Goal: Transaction & Acquisition: Purchase product/service

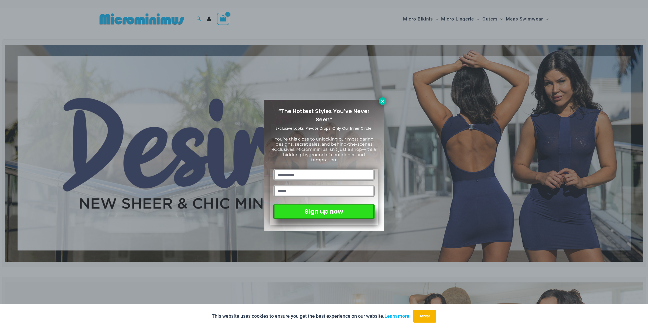
click at [383, 101] on icon at bounding box center [382, 101] width 3 height 3
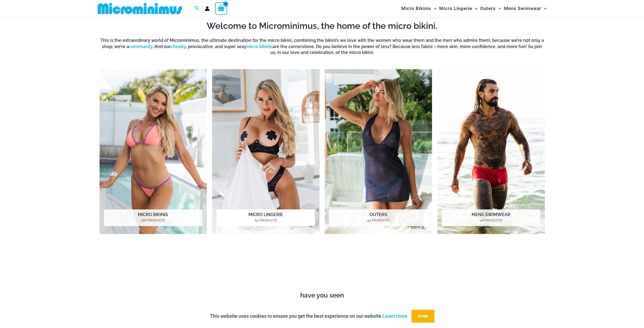
scroll to position [481, 0]
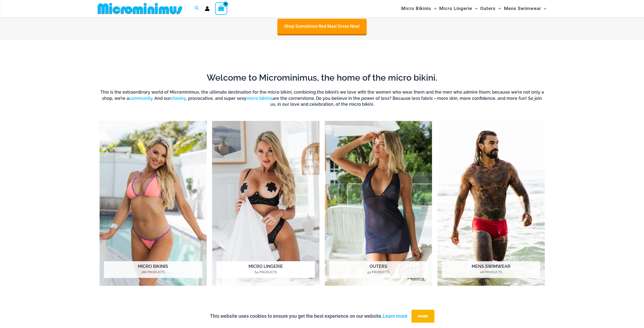
click at [248, 178] on img "Visit product category Micro Lingerie" at bounding box center [265, 203] width 107 height 165
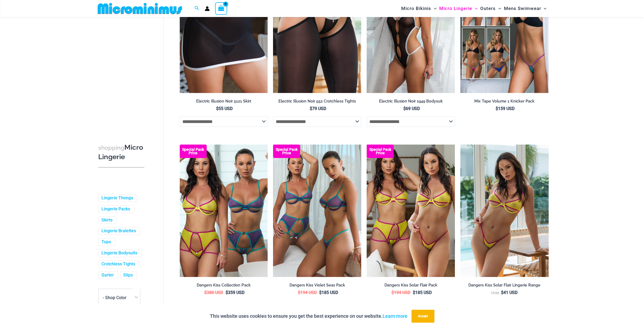
scroll to position [1371, 0]
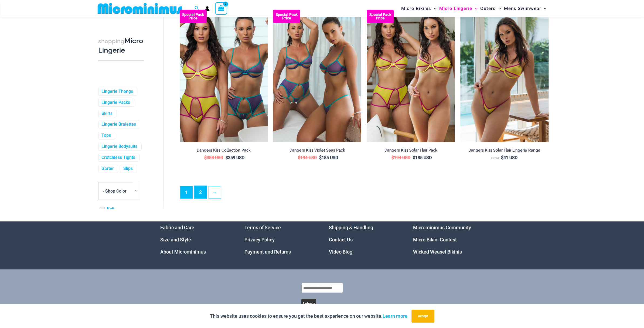
click at [203, 198] on link "2" at bounding box center [201, 192] width 12 height 13
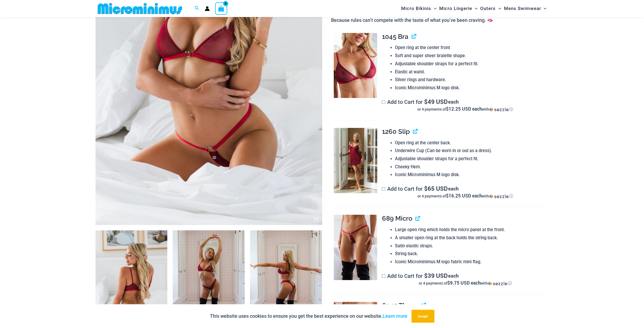
scroll to position [238, 0]
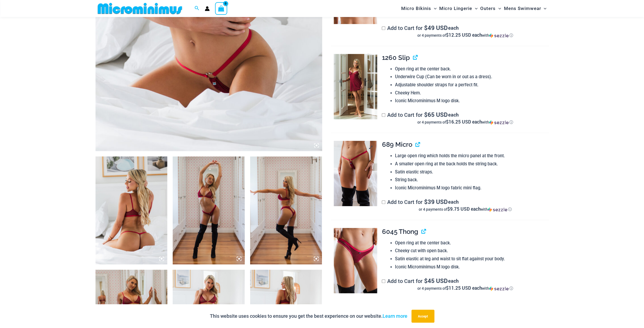
click at [359, 176] on img at bounding box center [355, 173] width 43 height 65
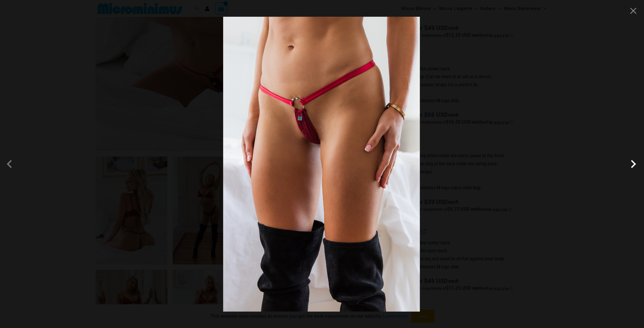
click at [635, 163] on span at bounding box center [633, 164] width 16 height 16
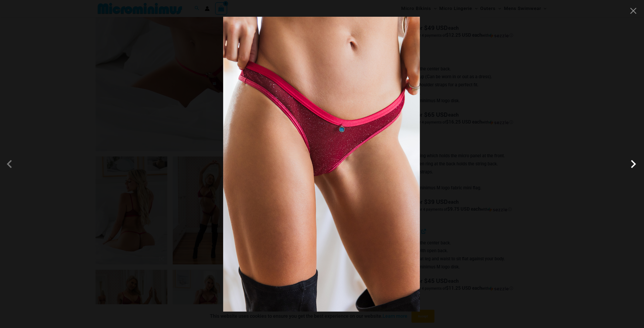
click at [635, 163] on span at bounding box center [633, 164] width 16 height 16
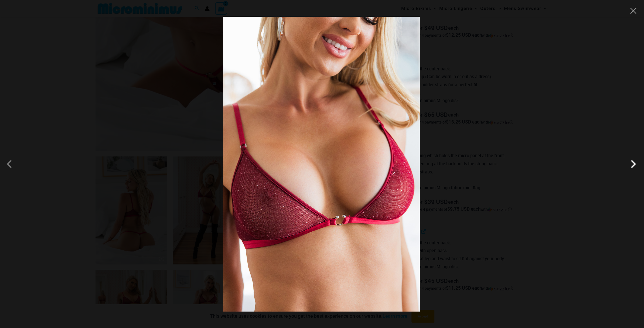
click at [635, 163] on span at bounding box center [633, 164] width 16 height 16
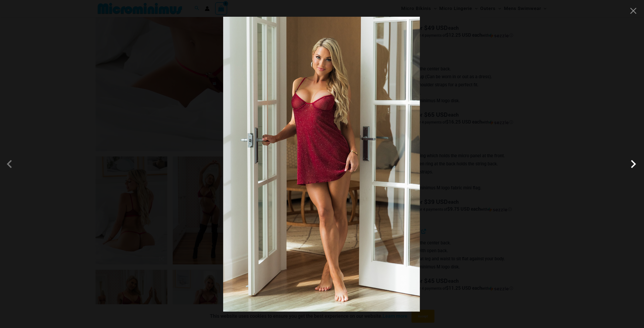
click at [635, 163] on span at bounding box center [633, 164] width 16 height 16
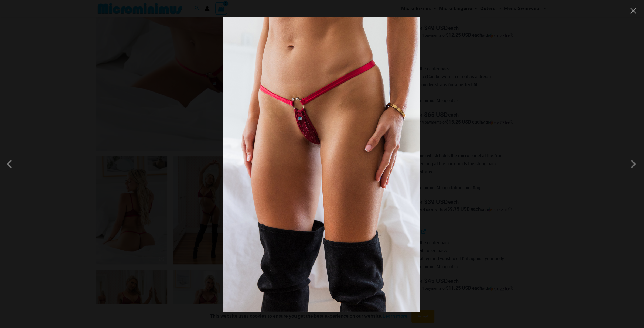
drag, startPoint x: 531, startPoint y: 186, endPoint x: 528, endPoint y: 187, distance: 3.4
click at [528, 187] on div at bounding box center [322, 164] width 644 height 328
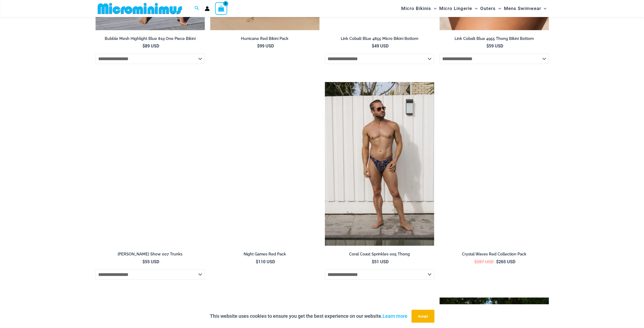
scroll to position [1695, 0]
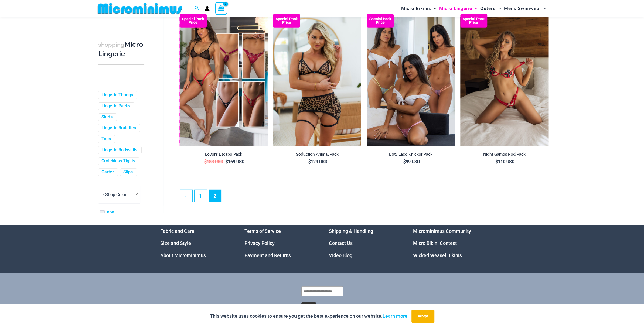
scroll to position [1361, 0]
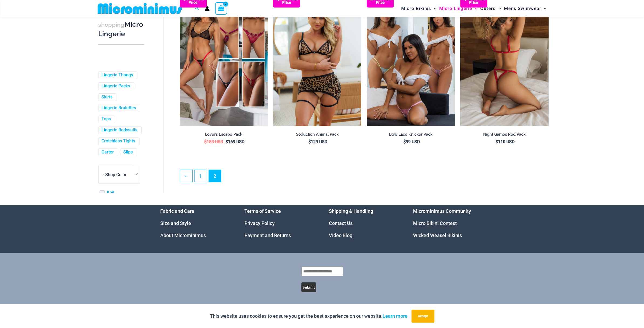
click at [505, 98] on img at bounding box center [504, 60] width 88 height 132
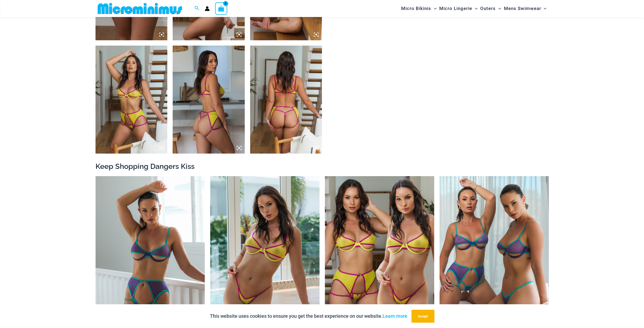
scroll to position [454, 0]
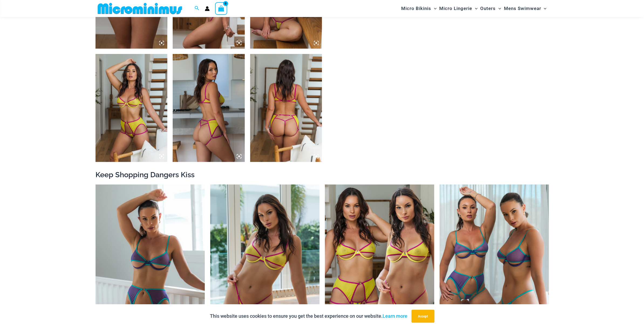
click at [317, 44] on icon at bounding box center [316, 42] width 5 height 5
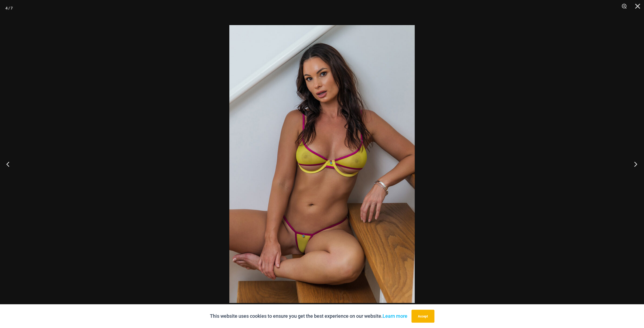
click at [640, 159] on button "Next" at bounding box center [634, 164] width 20 height 27
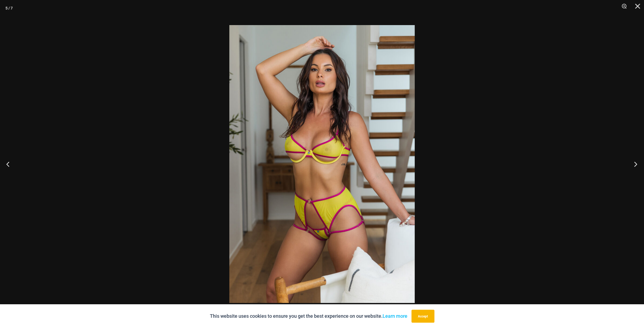
click at [632, 167] on button "Next" at bounding box center [634, 164] width 20 height 27
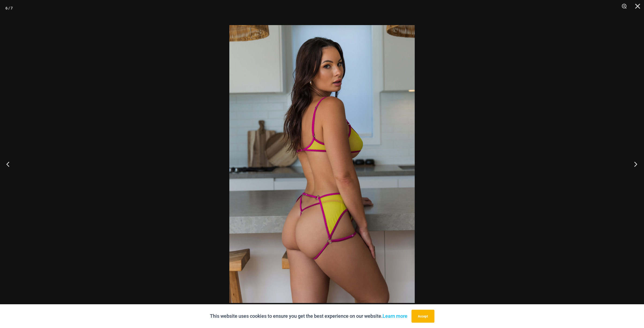
click at [636, 160] on button "Next" at bounding box center [634, 164] width 20 height 27
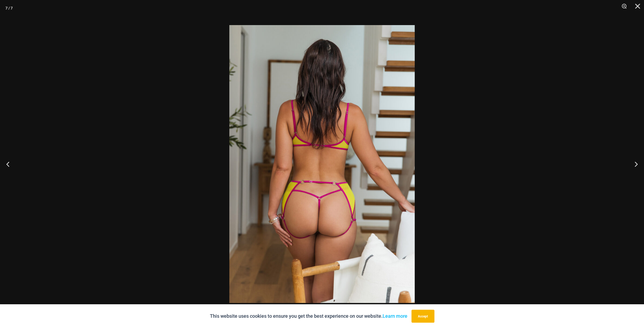
click at [481, 197] on div at bounding box center [322, 164] width 644 height 328
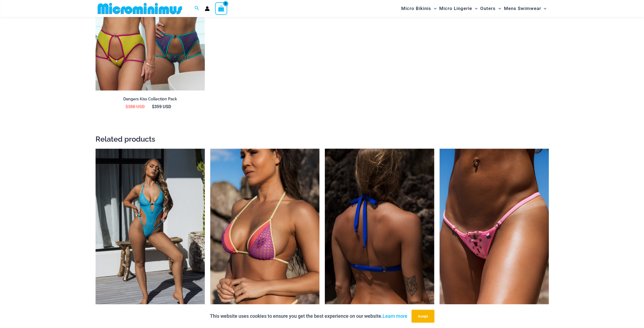
scroll to position [994, 0]
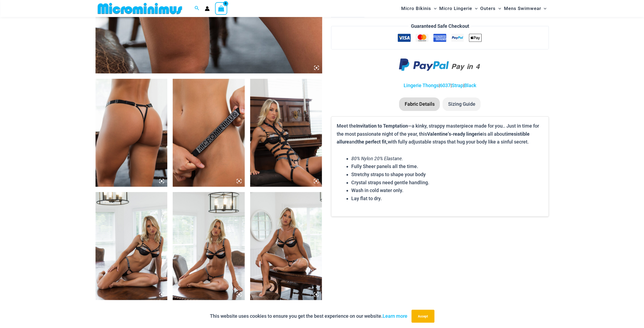
scroll to position [400, 0]
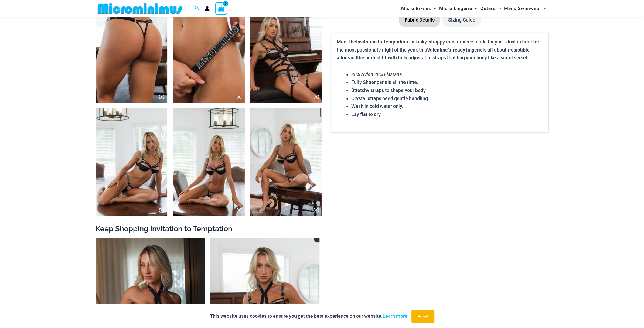
click at [210, 185] on img at bounding box center [209, 162] width 72 height 108
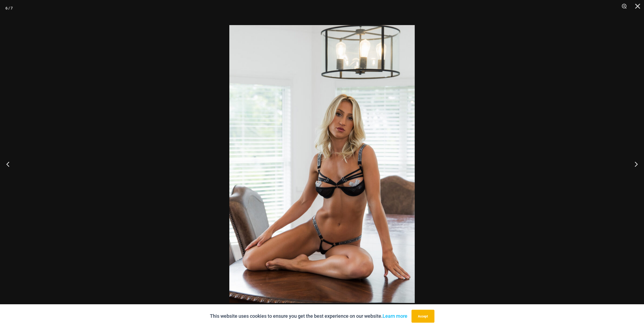
click at [192, 165] on div at bounding box center [322, 164] width 644 height 328
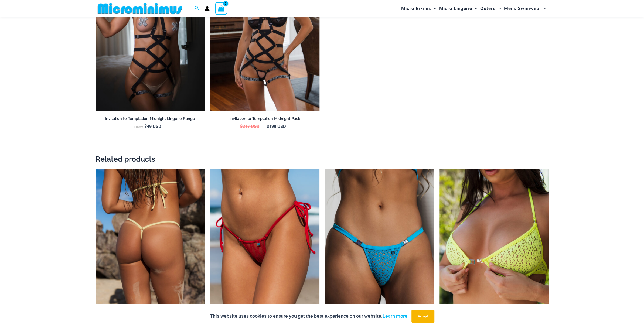
scroll to position [778, 0]
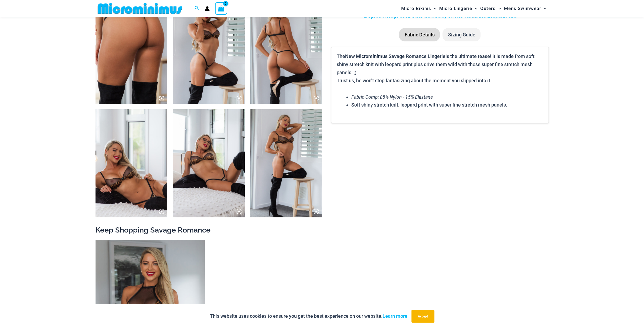
scroll to position [400, 0]
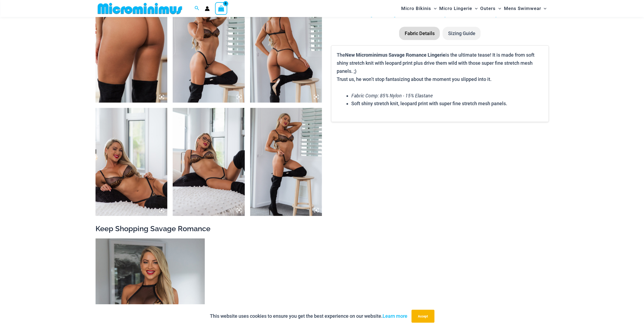
click at [210, 164] on img at bounding box center [209, 162] width 72 height 108
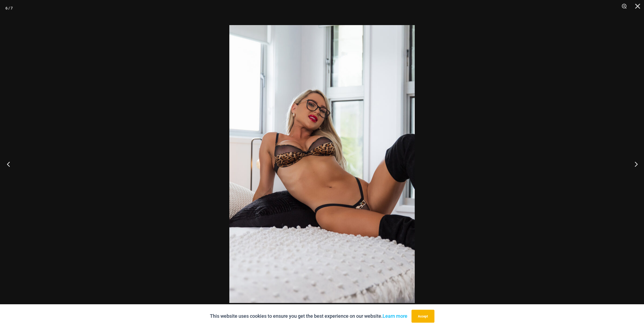
click at [13, 164] on button "Previous" at bounding box center [10, 164] width 20 height 27
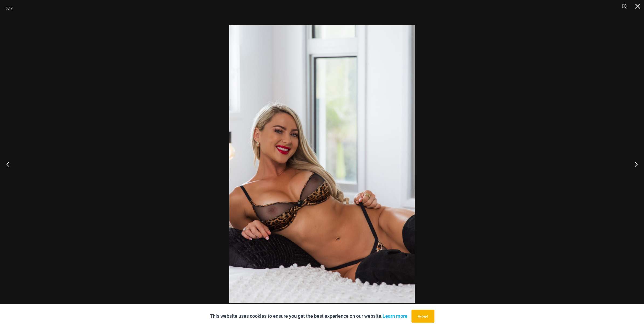
click at [140, 153] on div at bounding box center [322, 164] width 644 height 328
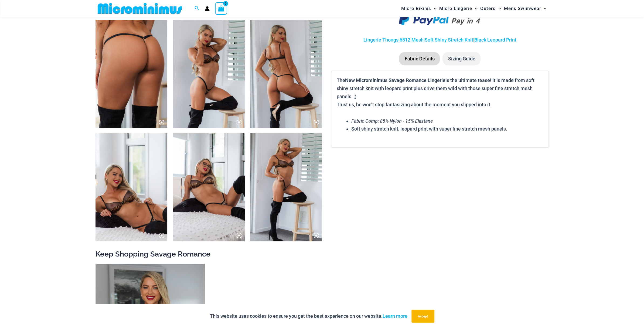
scroll to position [346, 0]
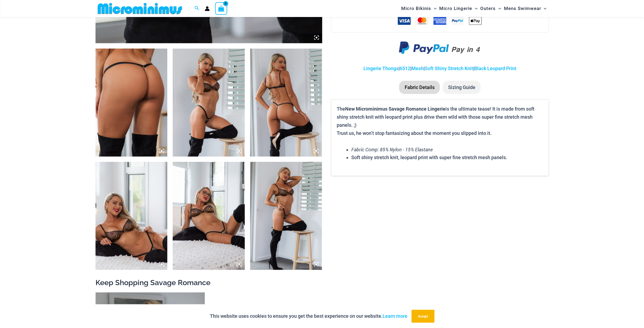
click at [212, 101] on img at bounding box center [209, 103] width 72 height 108
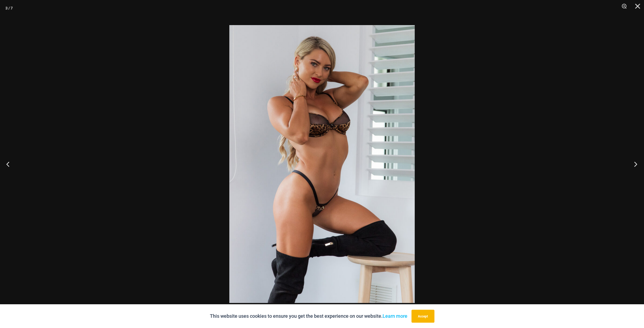
click at [634, 167] on button "Next" at bounding box center [634, 164] width 20 height 27
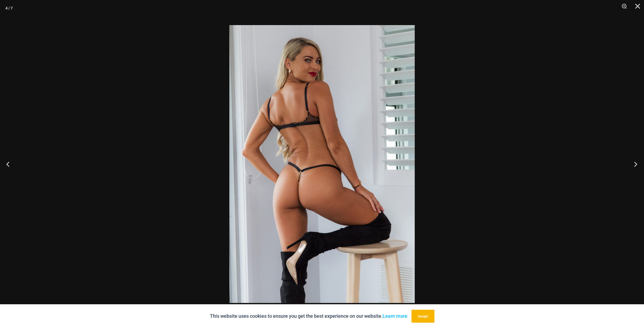
click at [635, 166] on button "Next" at bounding box center [634, 164] width 20 height 27
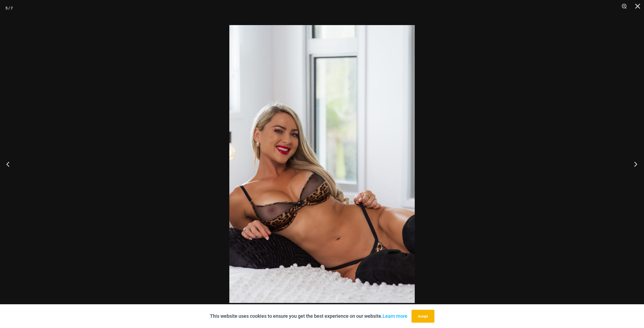
click at [634, 166] on button "Next" at bounding box center [634, 164] width 20 height 27
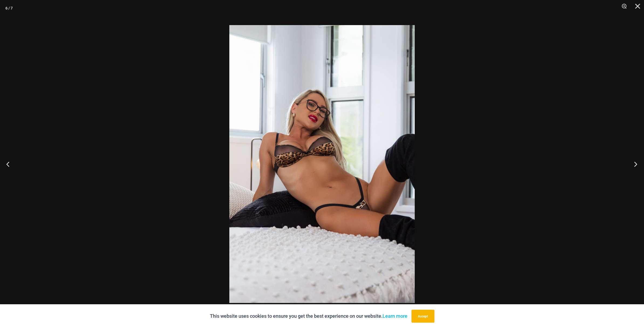
click at [634, 165] on button "Next" at bounding box center [634, 164] width 20 height 27
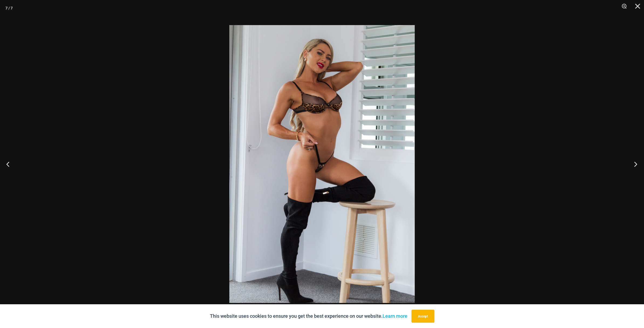
click at [634, 165] on button "Next" at bounding box center [634, 164] width 20 height 27
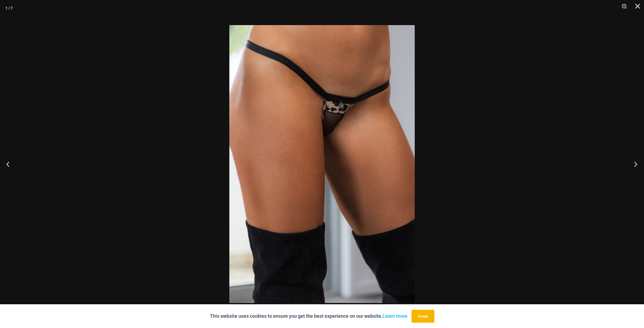
click at [634, 165] on button "Next" at bounding box center [634, 164] width 20 height 27
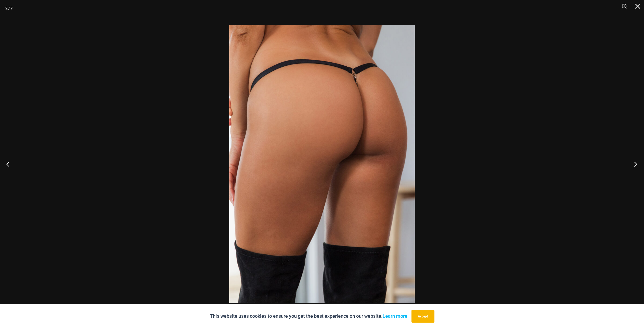
click at [634, 165] on button "Next" at bounding box center [634, 164] width 20 height 27
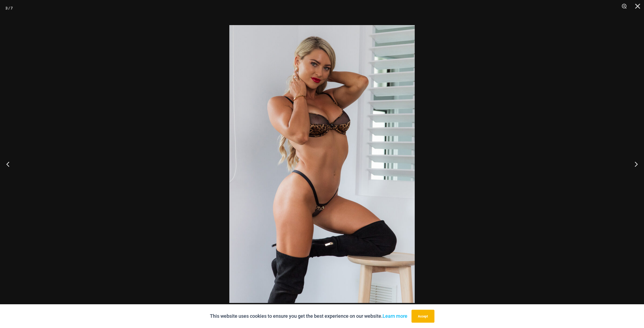
click at [517, 158] on div at bounding box center [322, 164] width 644 height 328
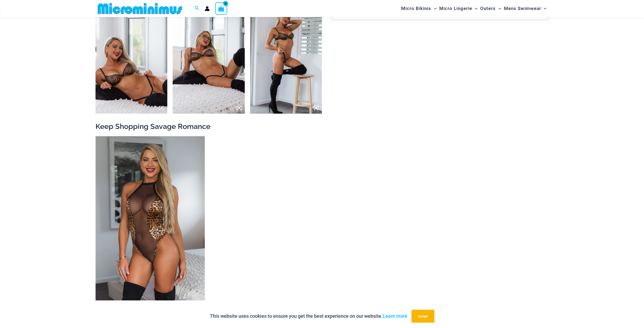
scroll to position [535, 0]
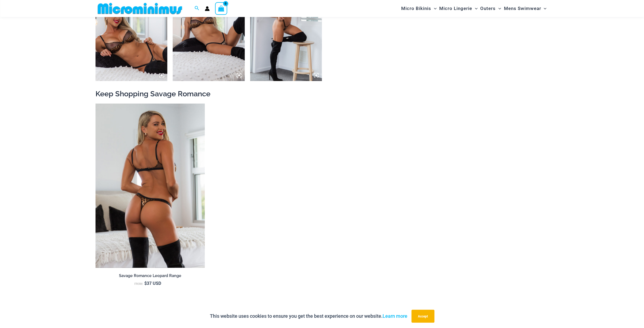
click at [157, 222] on img at bounding box center [150, 186] width 109 height 164
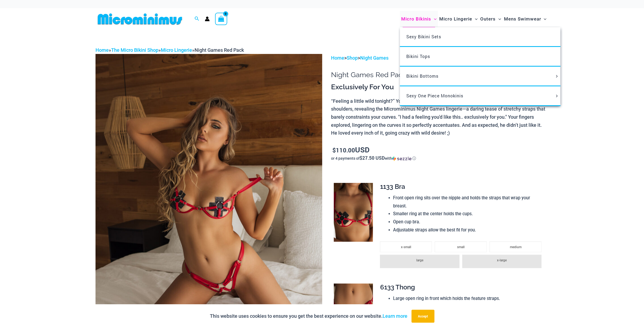
click at [418, 18] on span "Micro Bikinis" at bounding box center [416, 19] width 30 height 14
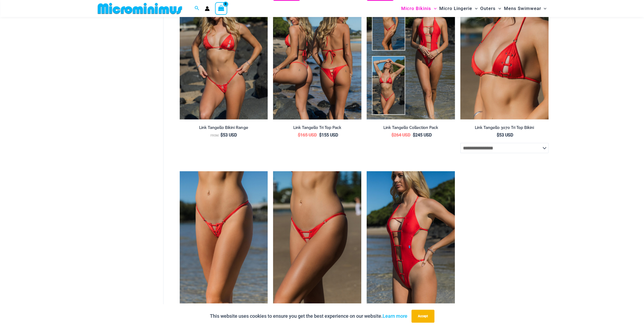
scroll to position [1426, 0]
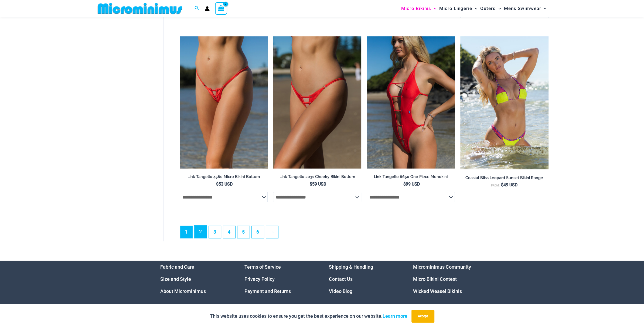
click at [198, 235] on link "2" at bounding box center [201, 232] width 12 height 13
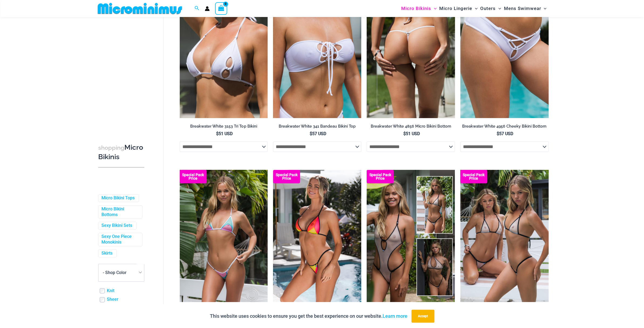
scroll to position [1264, 0]
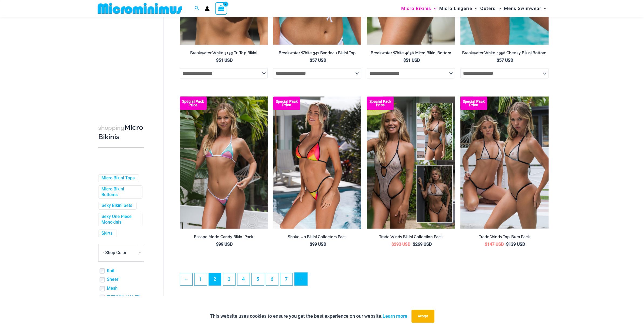
click at [301, 281] on link "→" at bounding box center [301, 279] width 13 height 13
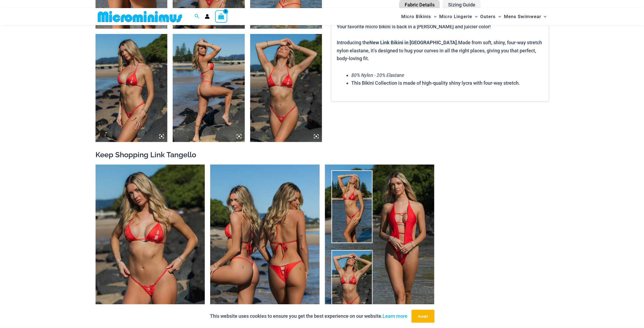
scroll to position [508, 0]
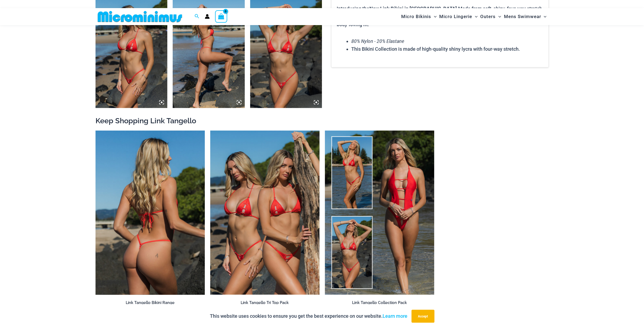
click at [163, 225] on img at bounding box center [150, 213] width 109 height 164
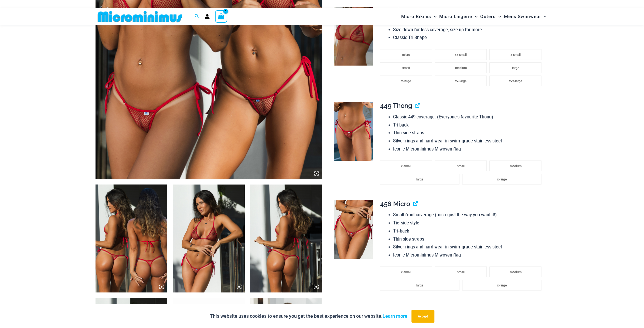
scroll to position [211, 0]
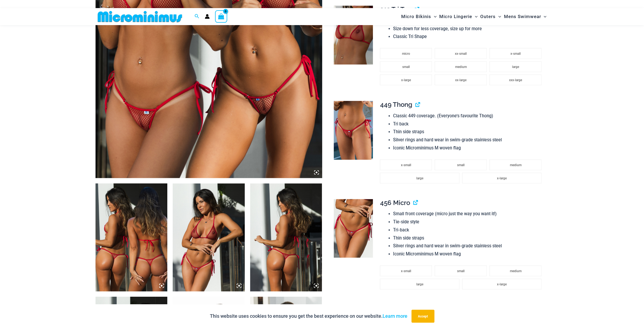
click at [189, 125] on img at bounding box center [209, 8] width 227 height 340
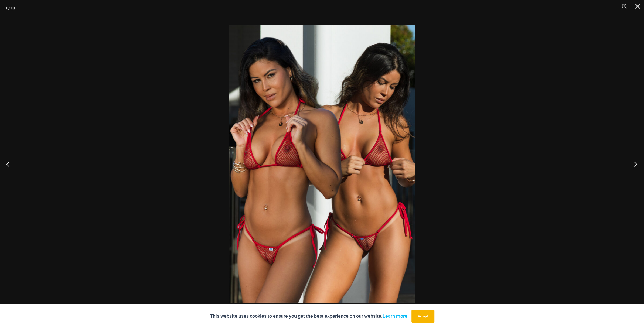
click at [637, 168] on button "Next" at bounding box center [634, 164] width 20 height 27
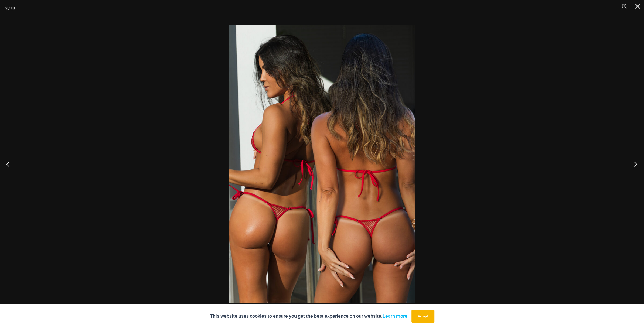
click at [637, 168] on button "Next" at bounding box center [634, 164] width 20 height 27
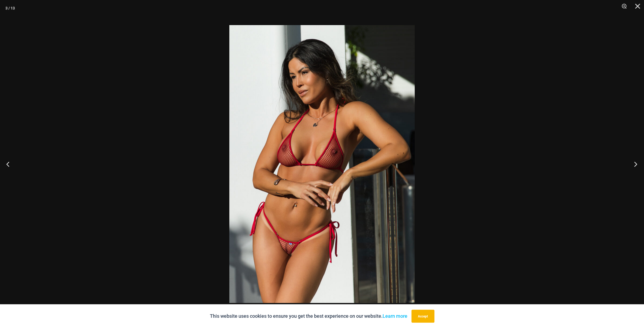
click at [637, 168] on button "Next" at bounding box center [634, 164] width 20 height 27
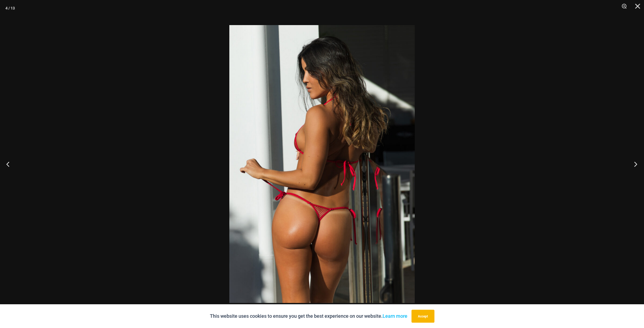
click at [637, 168] on button "Next" at bounding box center [634, 164] width 20 height 27
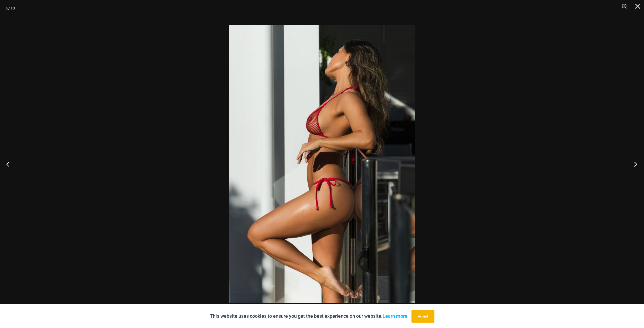
click at [637, 168] on button "Next" at bounding box center [634, 164] width 20 height 27
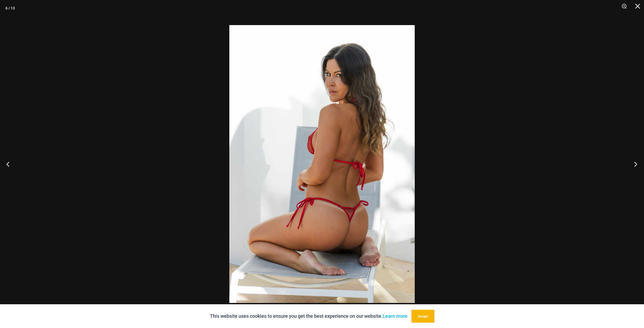
click at [637, 168] on button "Next" at bounding box center [634, 164] width 20 height 27
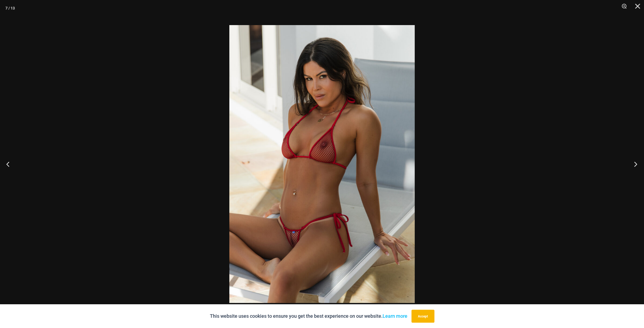
click at [636, 168] on button "Next" at bounding box center [634, 164] width 20 height 27
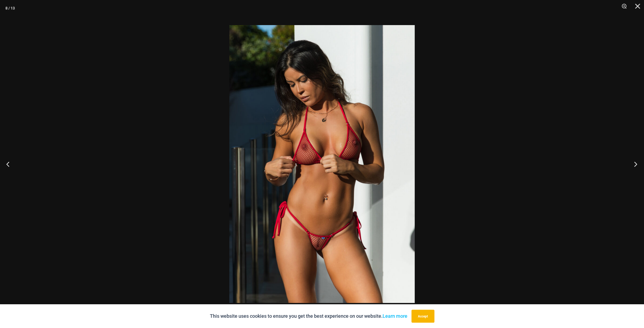
click at [636, 168] on button "Next" at bounding box center [634, 164] width 20 height 27
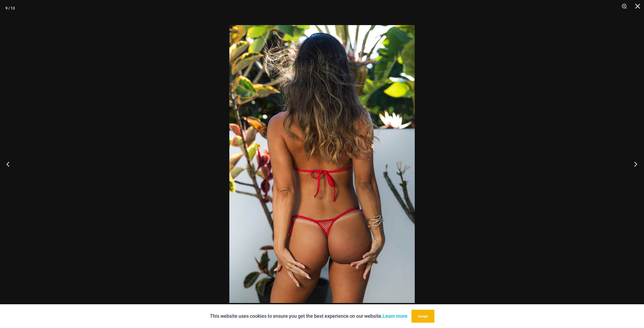
click at [636, 168] on button "Next" at bounding box center [634, 164] width 20 height 27
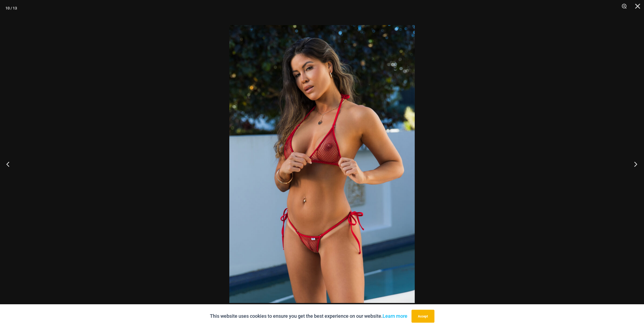
click at [636, 167] on button "Next" at bounding box center [634, 164] width 20 height 27
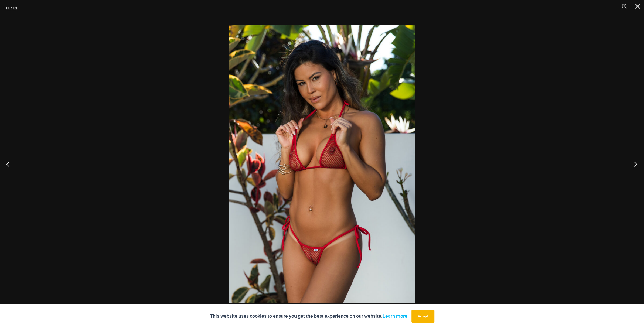
click at [636, 167] on button "Next" at bounding box center [634, 164] width 20 height 27
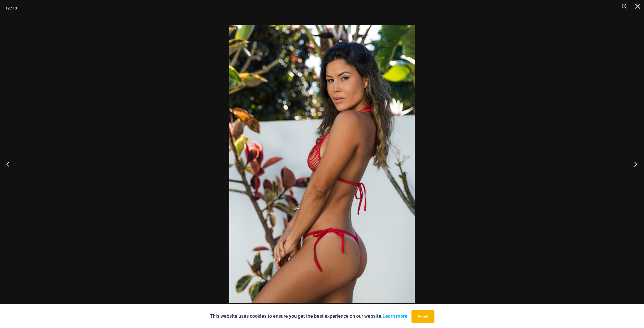
click at [636, 167] on button "Next" at bounding box center [634, 164] width 20 height 27
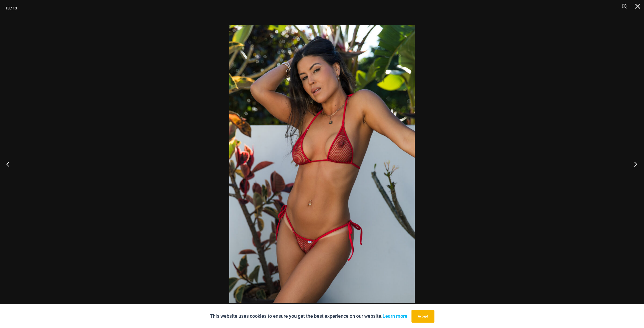
click at [636, 167] on button "Next" at bounding box center [634, 164] width 20 height 27
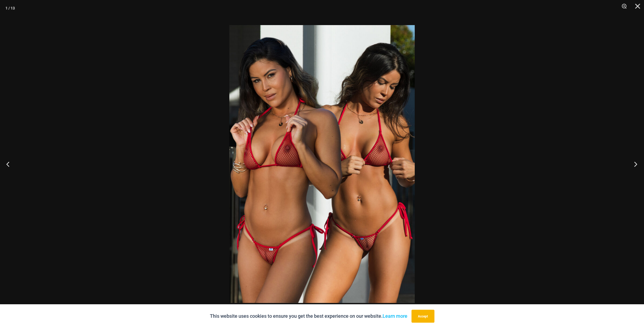
click at [636, 167] on button "Next" at bounding box center [634, 164] width 20 height 27
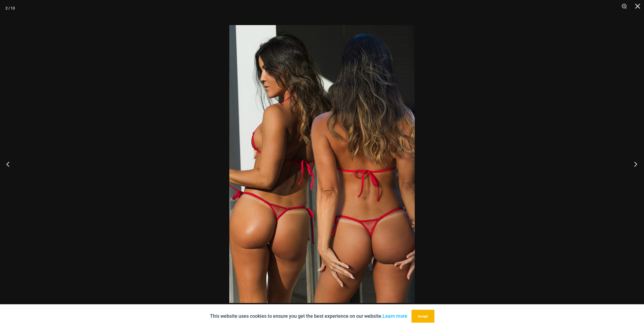
click at [636, 167] on button "Next" at bounding box center [634, 164] width 20 height 27
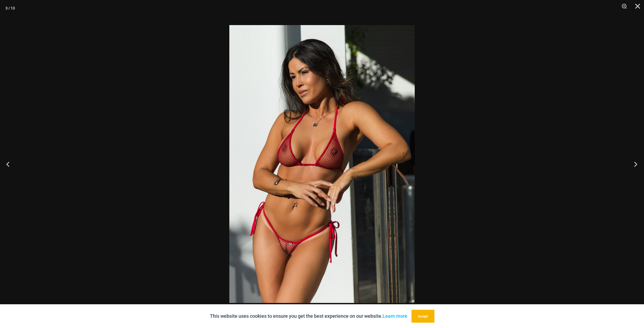
click at [636, 167] on button "Next" at bounding box center [634, 164] width 20 height 27
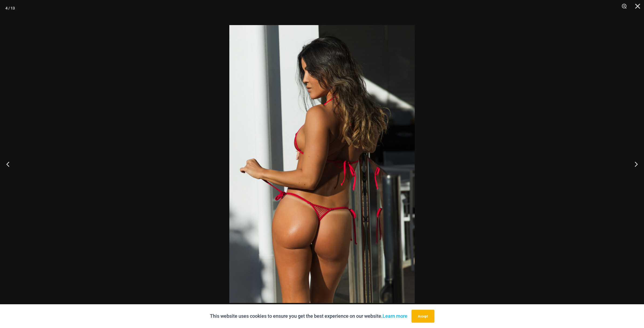
click at [555, 159] on div at bounding box center [322, 164] width 644 height 328
click at [514, 163] on div at bounding box center [322, 164] width 644 height 328
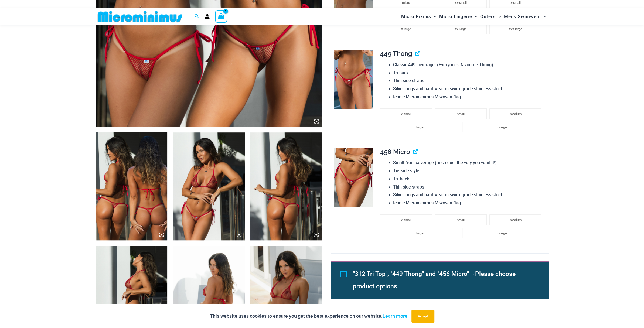
scroll to position [292, 0]
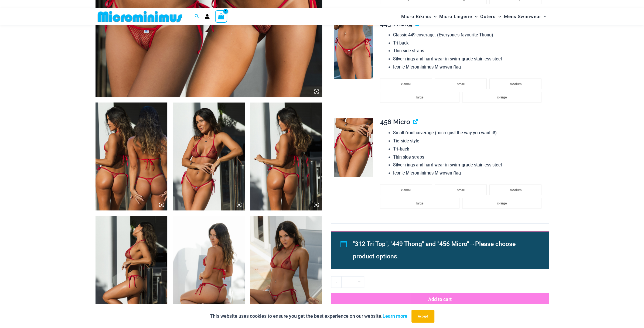
click at [357, 136] on img at bounding box center [353, 147] width 39 height 59
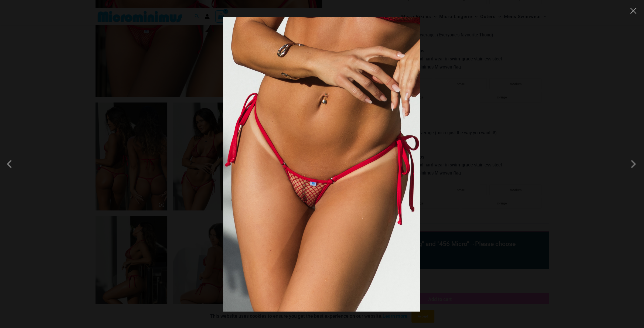
click at [501, 163] on div at bounding box center [322, 164] width 644 height 328
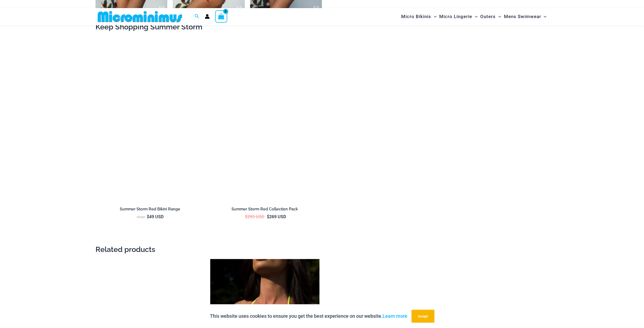
scroll to position [859, 0]
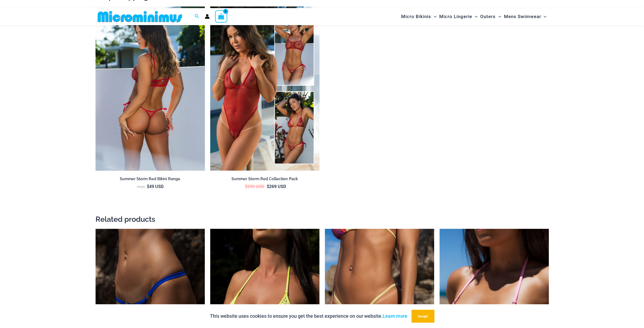
click at [158, 129] on img at bounding box center [150, 88] width 109 height 164
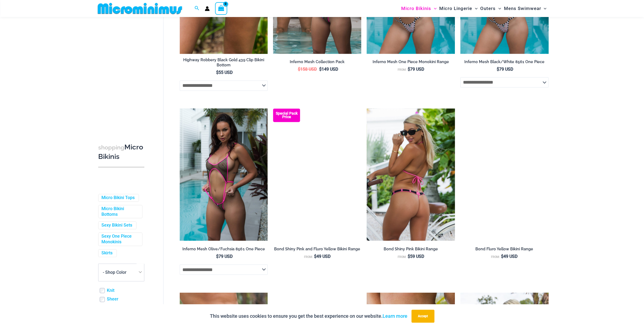
scroll to position [535, 0]
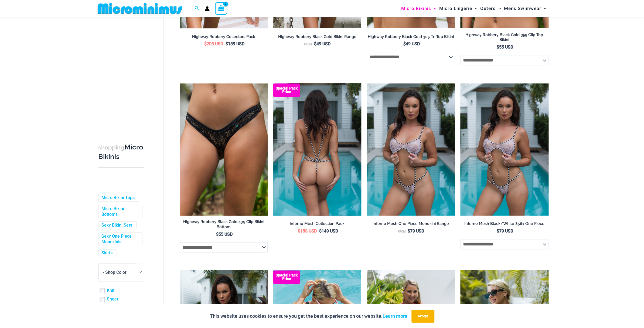
click at [338, 166] on img at bounding box center [317, 149] width 88 height 132
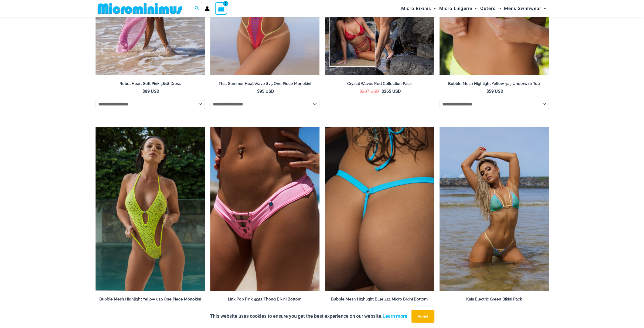
scroll to position [1533, 0]
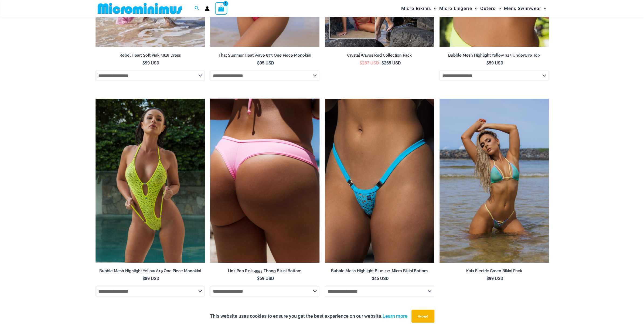
click at [244, 198] on img at bounding box center [264, 181] width 109 height 164
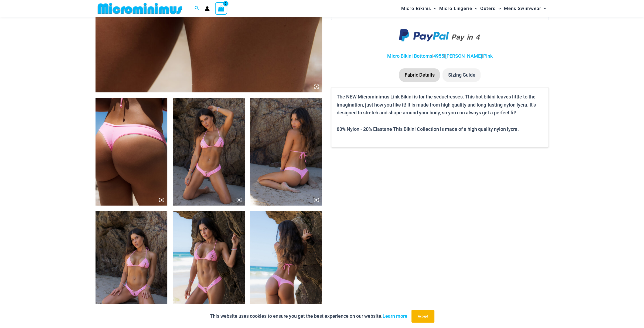
scroll to position [400, 0]
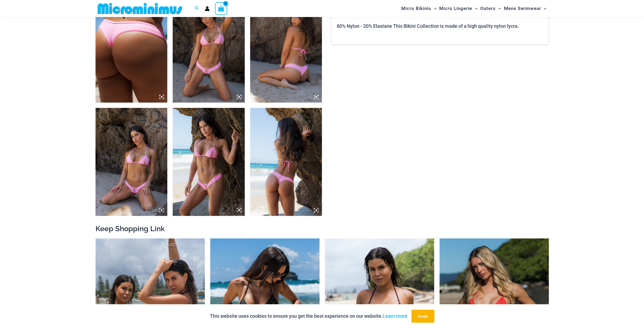
click at [235, 98] on img at bounding box center [209, 49] width 72 height 108
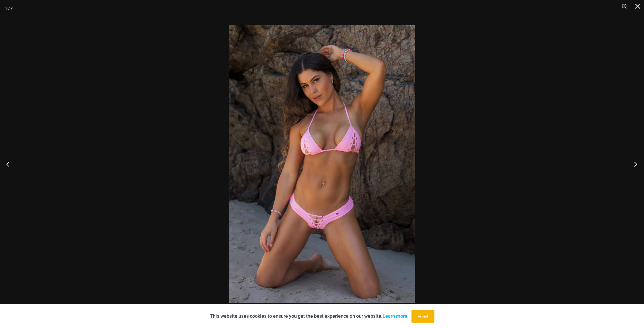
click at [640, 167] on button "Next" at bounding box center [634, 164] width 20 height 27
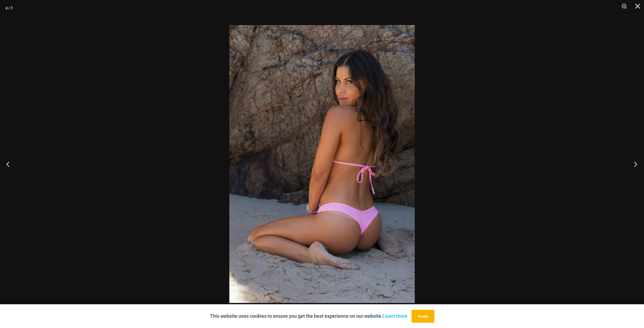
click at [640, 167] on button "Next" at bounding box center [634, 164] width 20 height 27
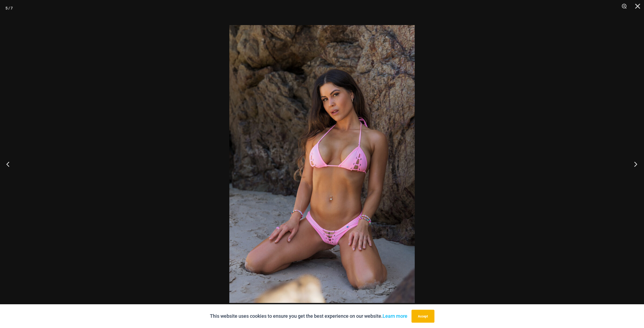
click at [639, 167] on button "Next" at bounding box center [634, 164] width 20 height 27
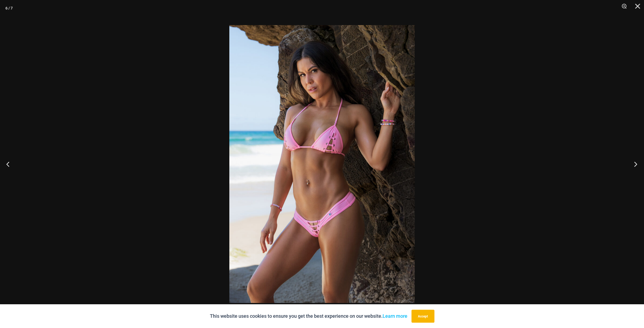
click at [638, 166] on button "Next" at bounding box center [634, 164] width 20 height 27
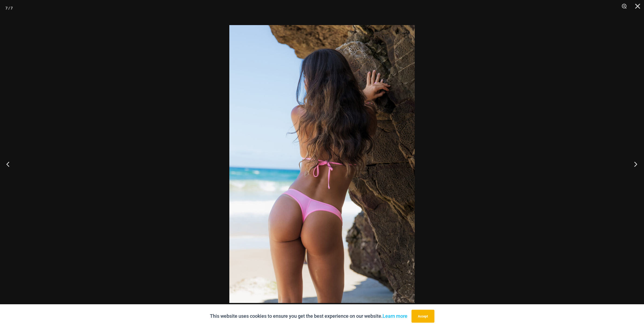
click at [637, 166] on button "Next" at bounding box center [634, 164] width 20 height 27
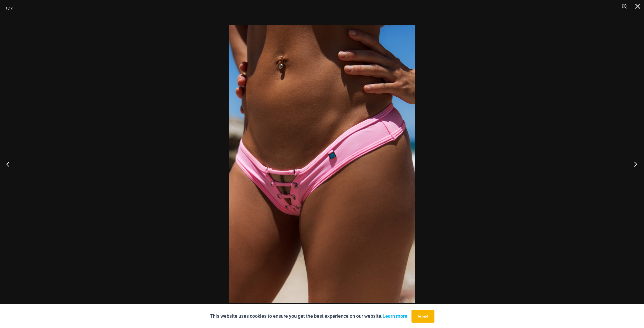
click at [637, 166] on button "Next" at bounding box center [634, 164] width 20 height 27
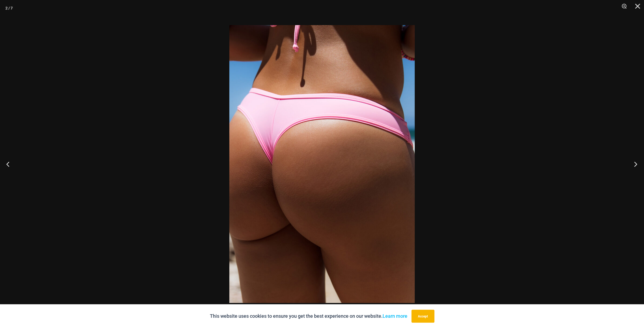
click at [637, 166] on button "Next" at bounding box center [634, 164] width 20 height 27
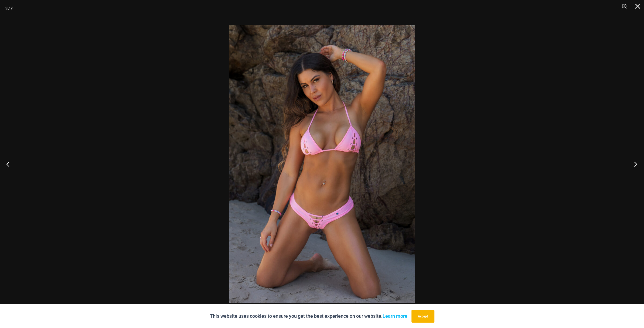
click at [637, 166] on button "Next" at bounding box center [634, 164] width 20 height 27
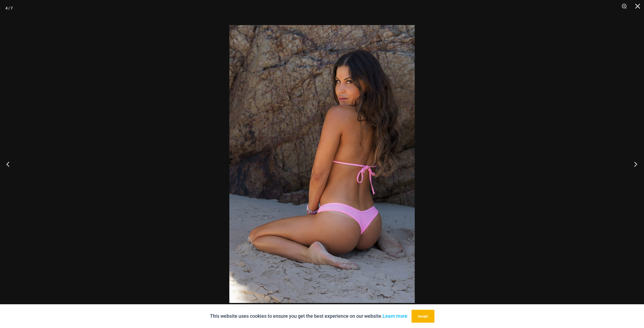
click at [637, 166] on button "Next" at bounding box center [634, 164] width 20 height 27
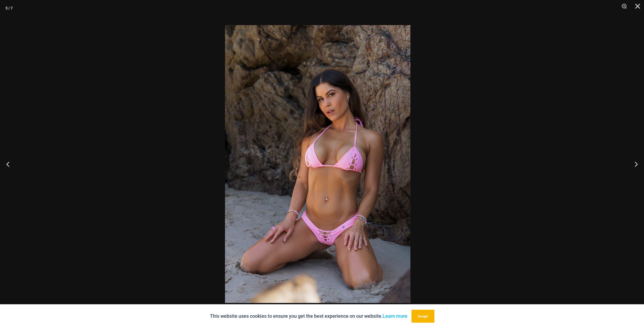
click at [526, 172] on div at bounding box center [318, 164] width 644 height 328
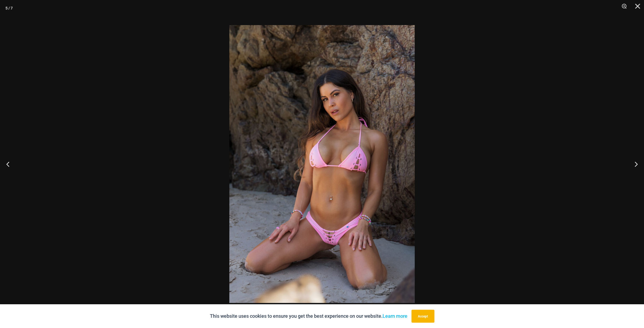
click at [446, 185] on div at bounding box center [322, 164] width 644 height 328
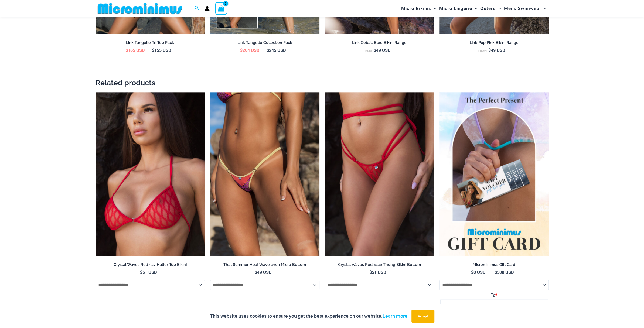
scroll to position [913, 0]
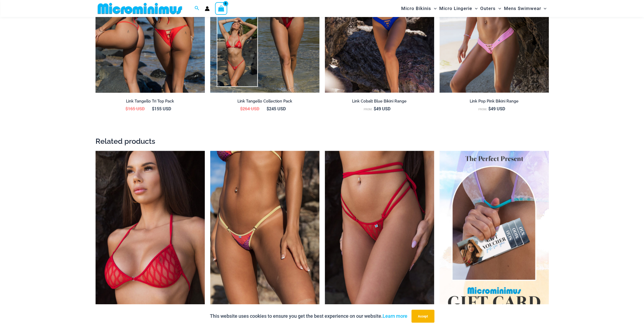
click at [144, 68] on img at bounding box center [150, 11] width 109 height 164
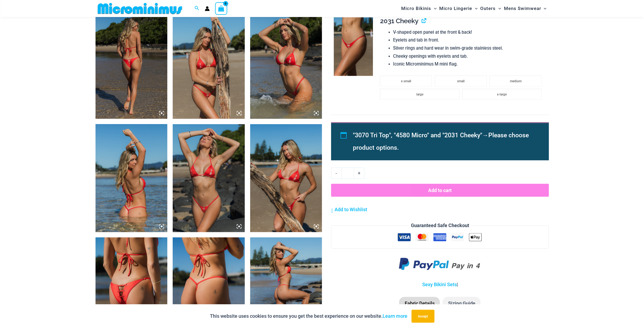
scroll to position [589, 0]
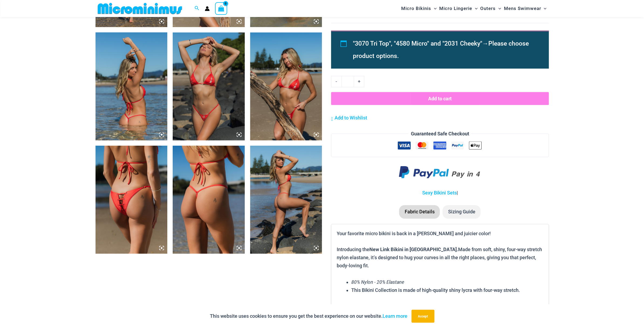
click at [197, 107] on img at bounding box center [209, 86] width 72 height 108
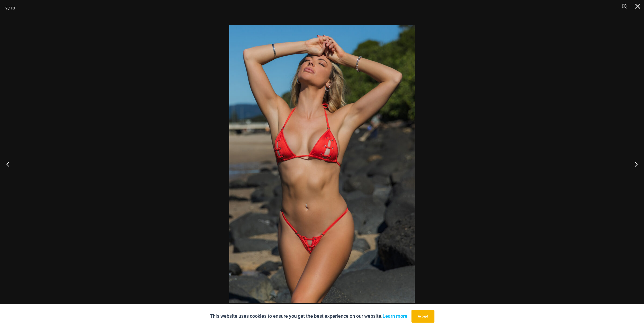
click at [197, 107] on div at bounding box center [322, 164] width 644 height 328
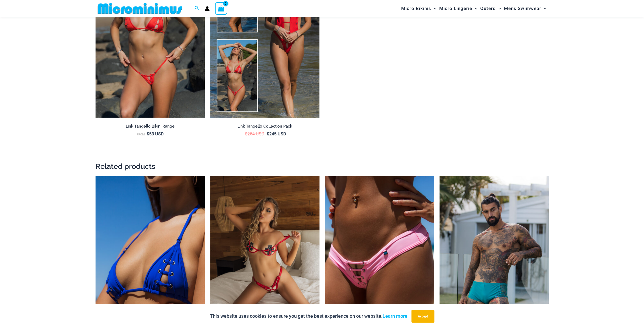
scroll to position [1102, 0]
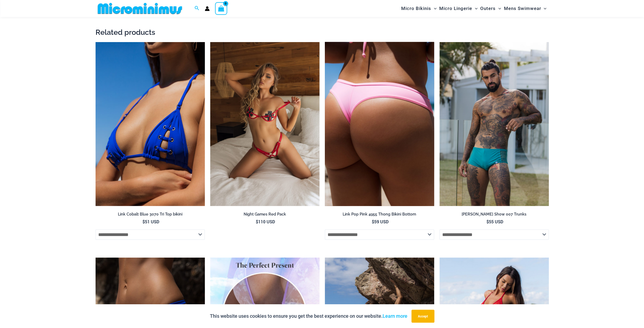
click at [359, 146] on img at bounding box center [379, 124] width 109 height 164
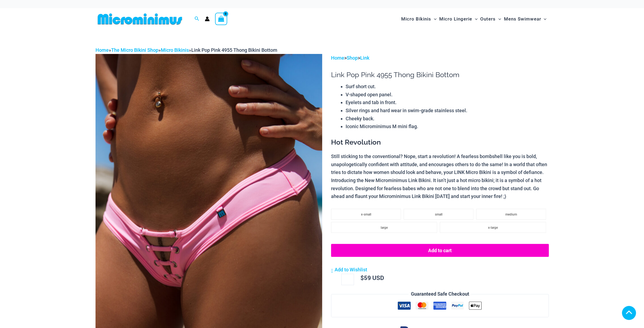
scroll to position [321, 0]
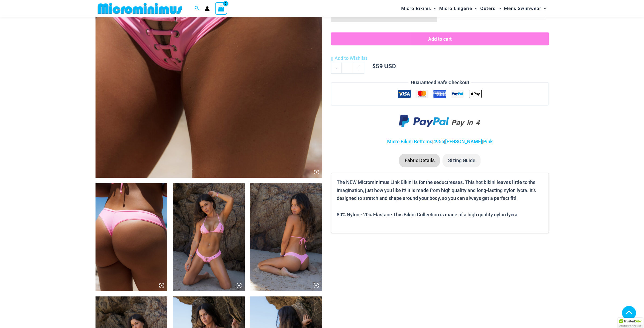
click at [318, 172] on icon at bounding box center [316, 172] width 5 height 5
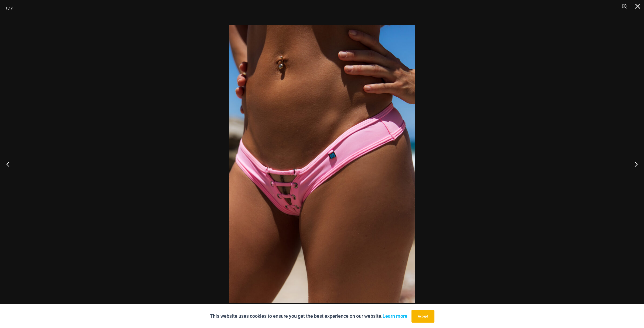
click at [292, 186] on img at bounding box center [321, 164] width 185 height 278
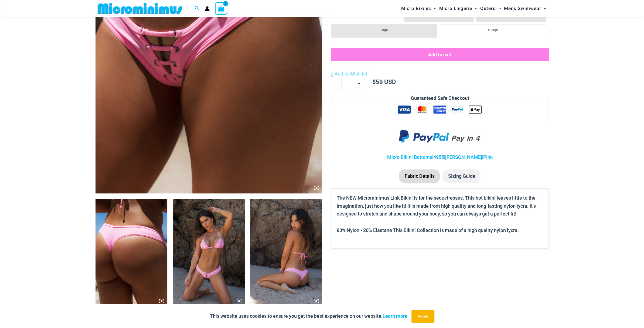
scroll to position [184, 0]
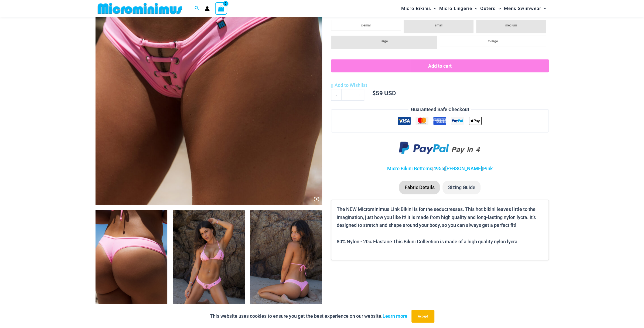
click at [204, 136] on img at bounding box center [209, 35] width 227 height 340
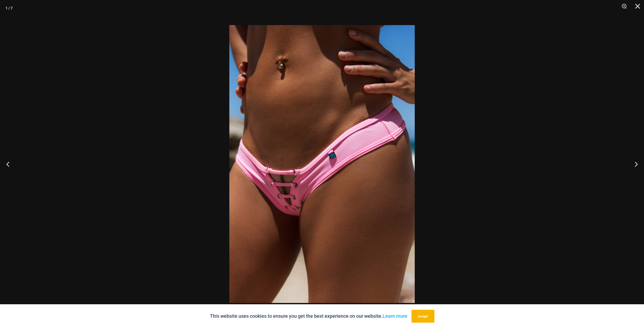
click at [151, 180] on div at bounding box center [322, 164] width 644 height 328
click at [635, 3] on button "Close" at bounding box center [635, 8] width 13 height 16
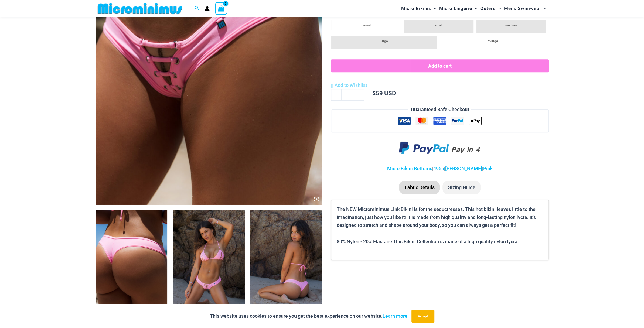
scroll to position [400, 0]
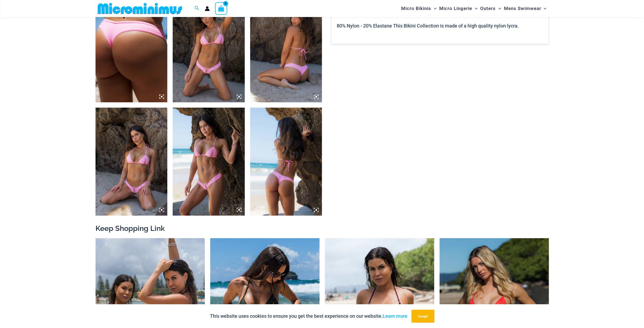
click at [235, 185] on img at bounding box center [209, 162] width 72 height 108
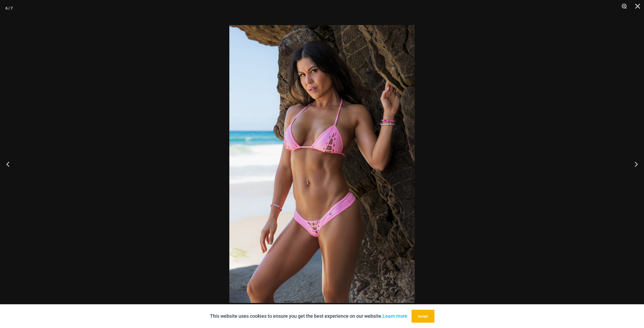
click at [621, 6] on button "Zoom" at bounding box center [622, 8] width 13 height 16
click at [625, 7] on button "Zoom" at bounding box center [622, 8] width 13 height 16
click at [564, 45] on div at bounding box center [322, 164] width 644 height 328
click at [622, 7] on button "Zoom" at bounding box center [622, 8] width 13 height 16
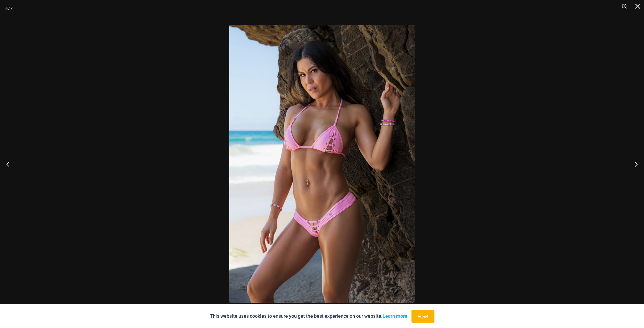
click at [623, 7] on button "Zoom" at bounding box center [622, 8] width 13 height 16
click at [638, 7] on button "Close" at bounding box center [635, 8] width 13 height 16
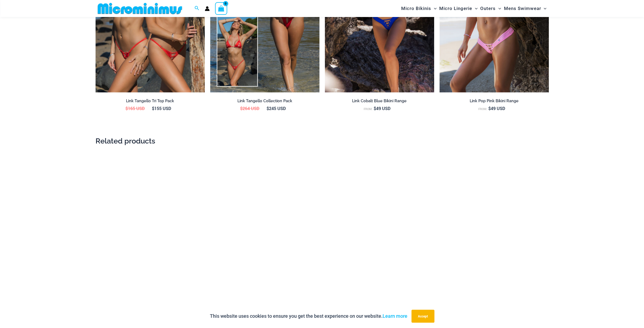
scroll to position [1075, 0]
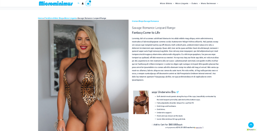
scroll to position [187, 0]
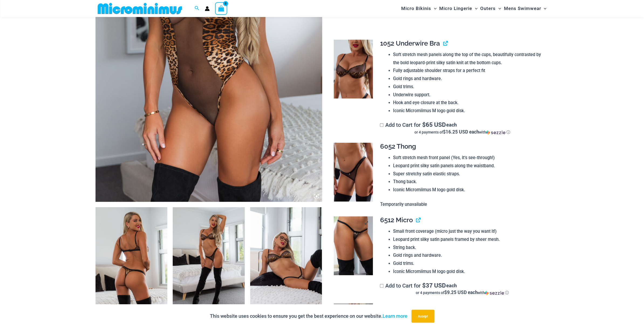
click at [352, 240] on img at bounding box center [353, 245] width 39 height 59
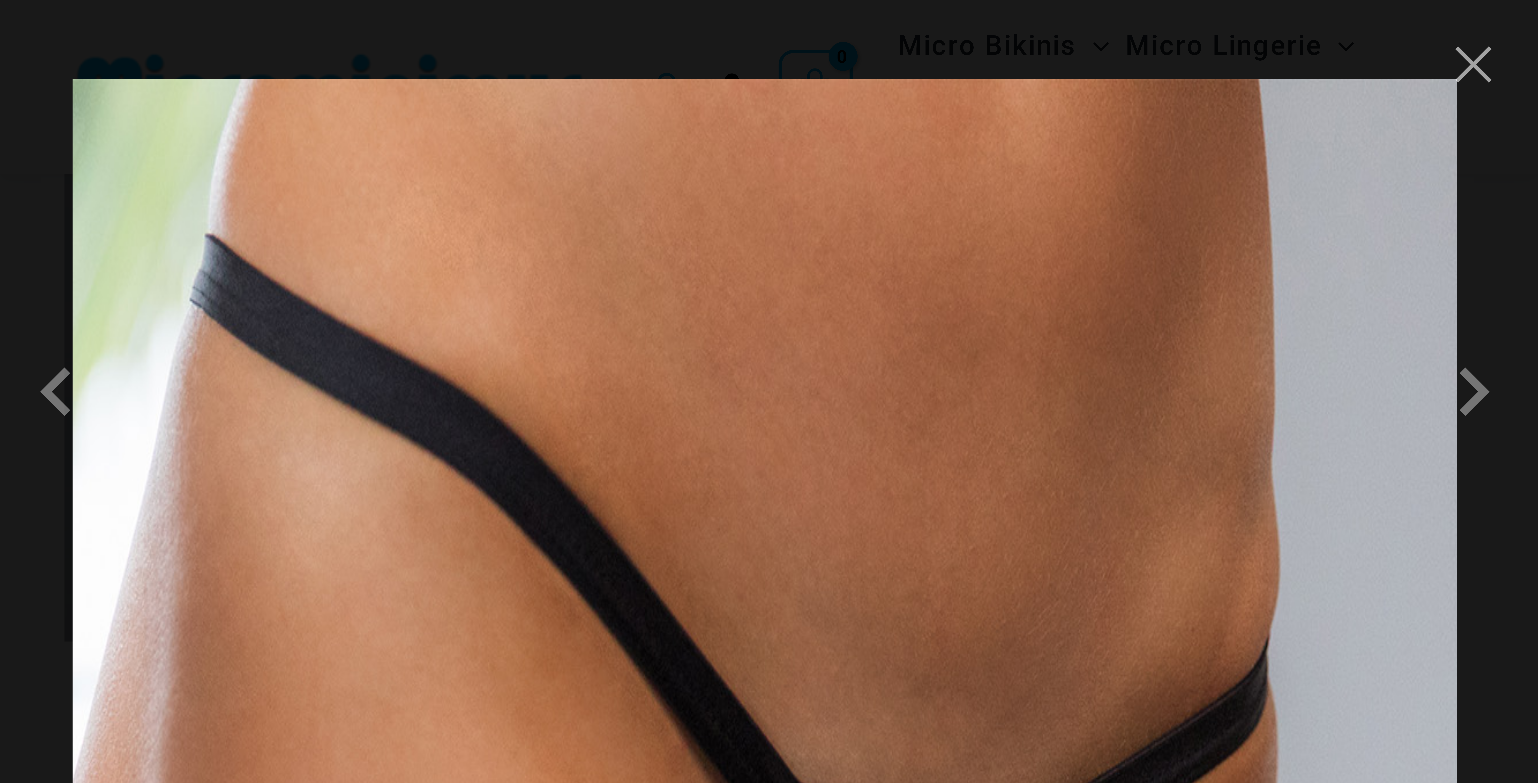
scroll to position [72, 0]
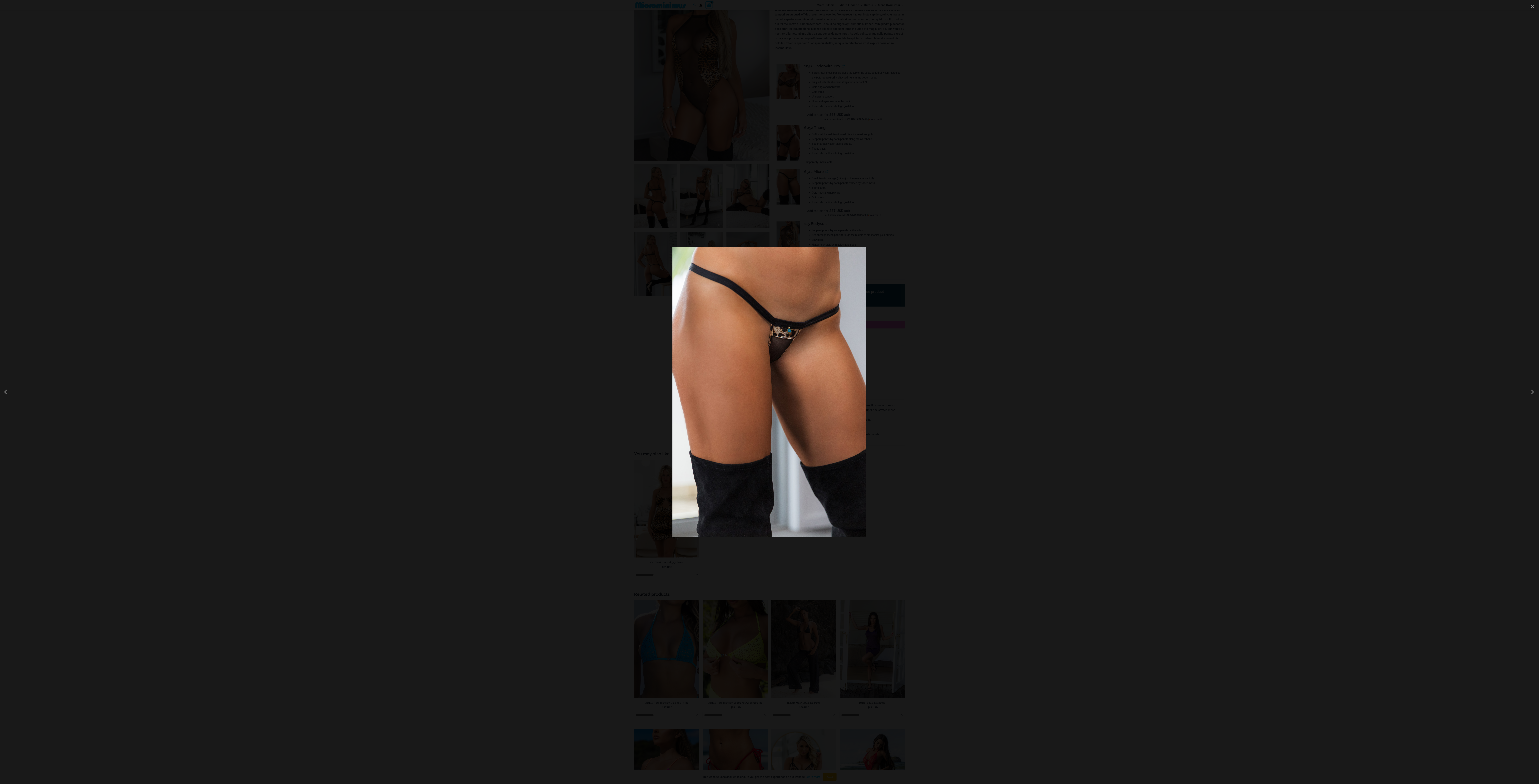
click at [385, 196] on div at bounding box center [770, 392] width 1539 height 784
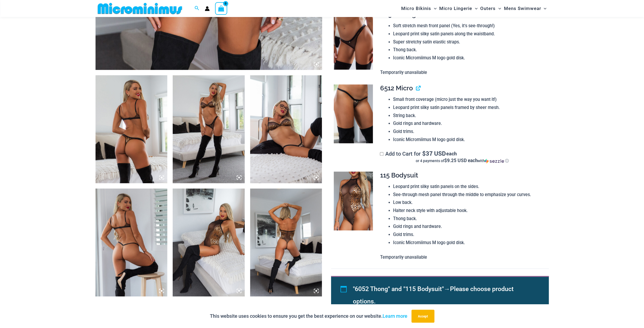
scroll to position [363, 0]
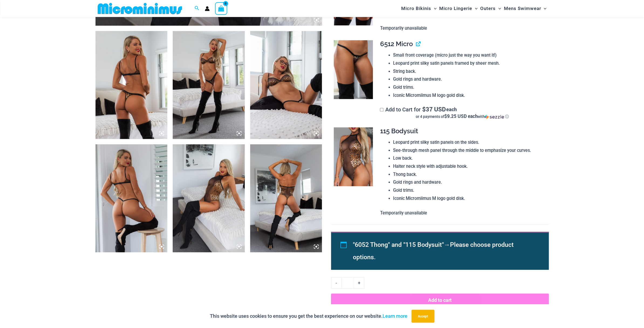
click at [218, 198] on img at bounding box center [209, 198] width 72 height 108
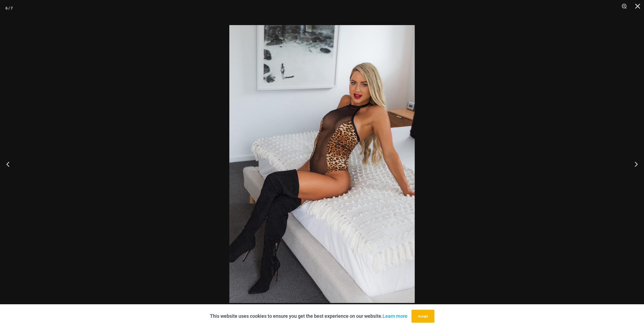
click at [572, 162] on div at bounding box center [322, 164] width 644 height 328
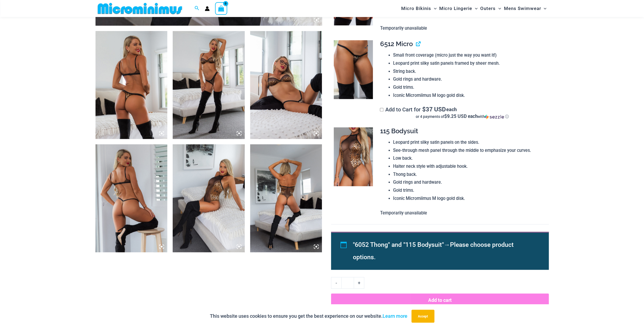
click at [367, 79] on img at bounding box center [353, 69] width 39 height 59
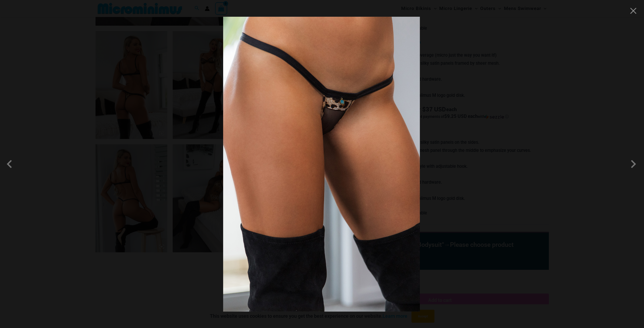
drag, startPoint x: 495, startPoint y: 126, endPoint x: 485, endPoint y: 122, distance: 10.5
click at [495, 126] on div at bounding box center [322, 164] width 644 height 328
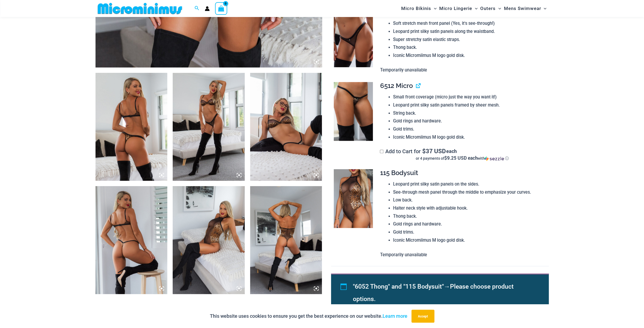
scroll to position [283, 0]
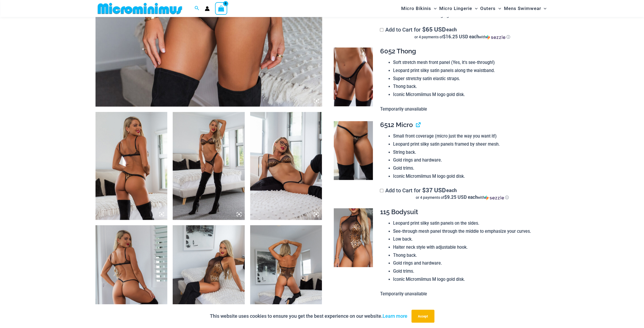
click at [384, 73] on div "Soft stretch mesh front panel (Yes, it’s see-through!) Leopard print silky sati…" at bounding box center [462, 79] width 164 height 40
click at [365, 72] on img at bounding box center [353, 76] width 39 height 59
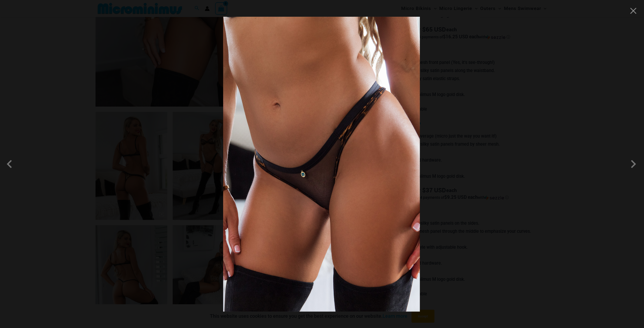
click at [471, 109] on div at bounding box center [322, 164] width 644 height 328
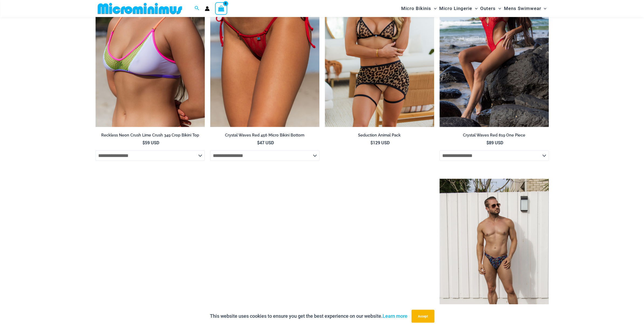
scroll to position [1389, 0]
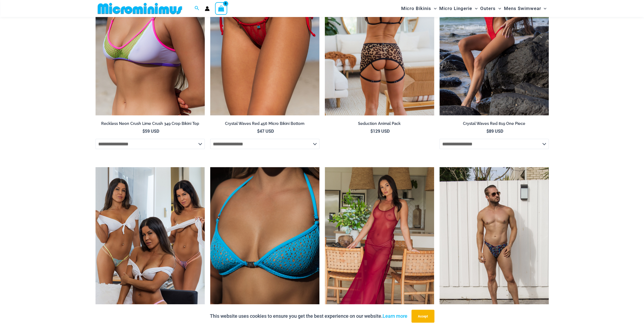
click at [382, 62] on img at bounding box center [379, 34] width 109 height 164
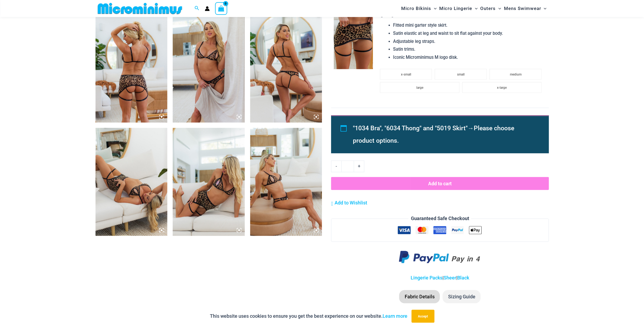
scroll to position [319, 0]
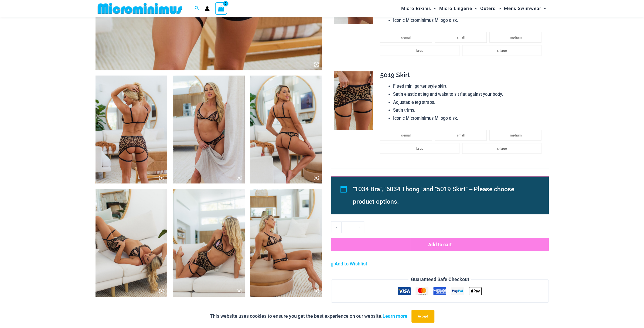
click at [193, 135] on img at bounding box center [209, 130] width 72 height 108
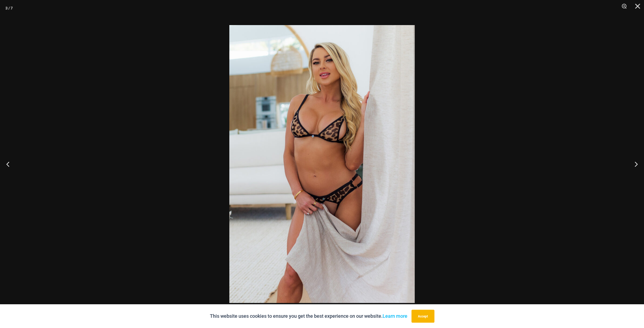
click at [180, 150] on div at bounding box center [322, 164] width 644 height 328
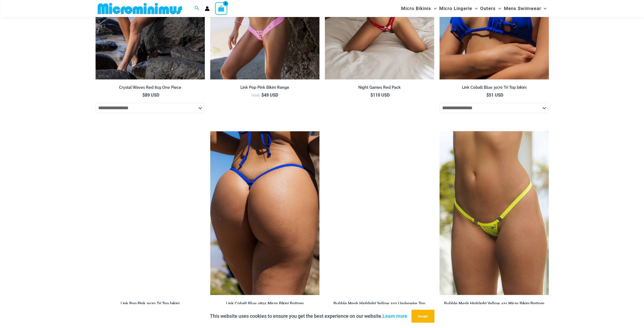
scroll to position [967, 0]
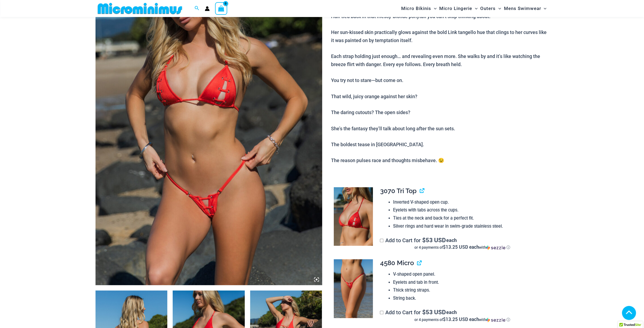
scroll to position [103, 0]
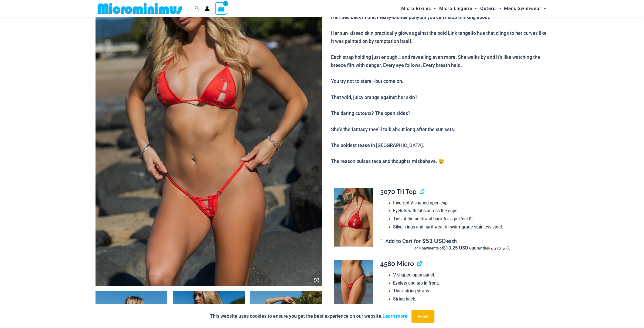
click at [314, 280] on icon at bounding box center [316, 280] width 5 height 5
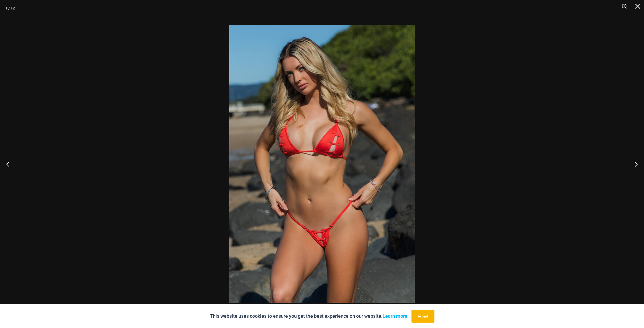
click at [623, 7] on button "Zoom" at bounding box center [622, 8] width 13 height 16
click at [639, 7] on button "Close" at bounding box center [635, 8] width 13 height 16
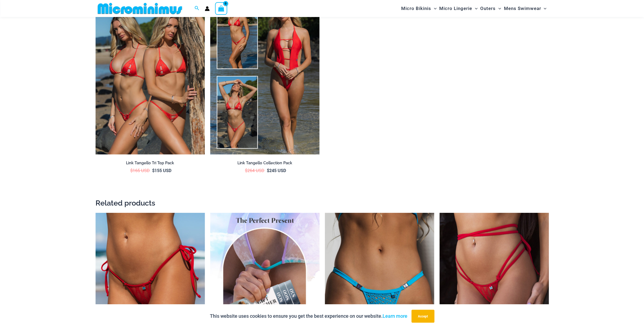
scroll to position [1075, 0]
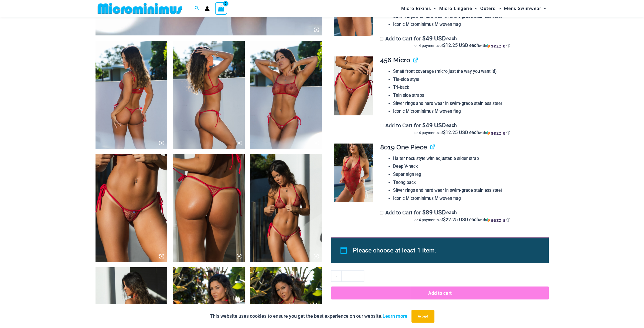
scroll to position [378, 0]
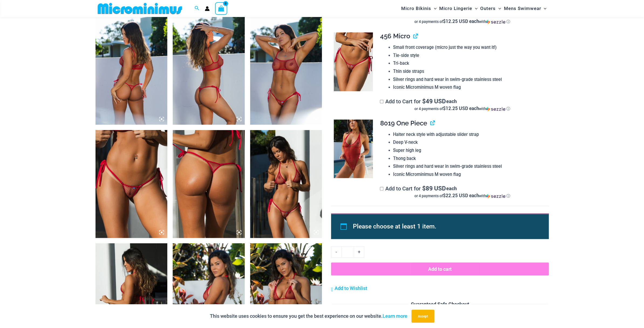
click at [287, 208] on img at bounding box center [286, 184] width 72 height 108
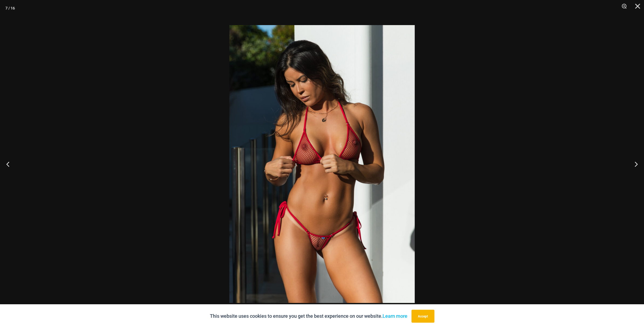
click at [328, 261] on img at bounding box center [321, 164] width 185 height 278
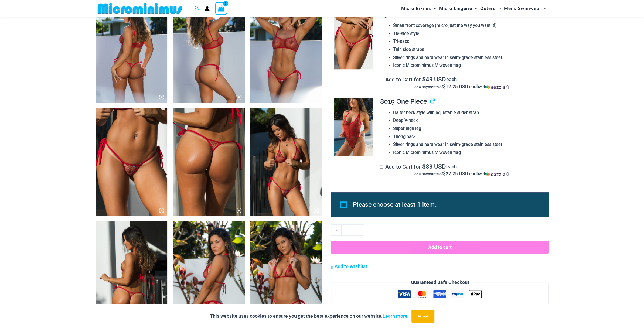
scroll to position [432, 0]
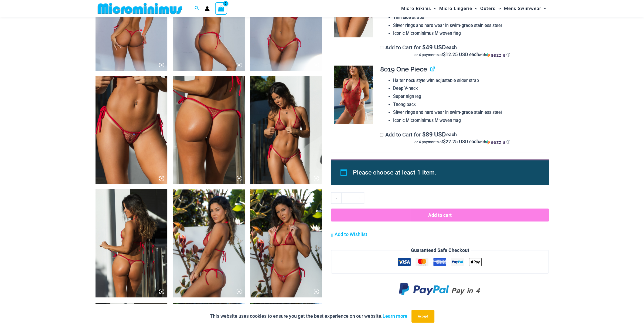
click at [169, 158] on div at bounding box center [209, 70] width 227 height 907
click at [144, 155] on img at bounding box center [132, 130] width 72 height 108
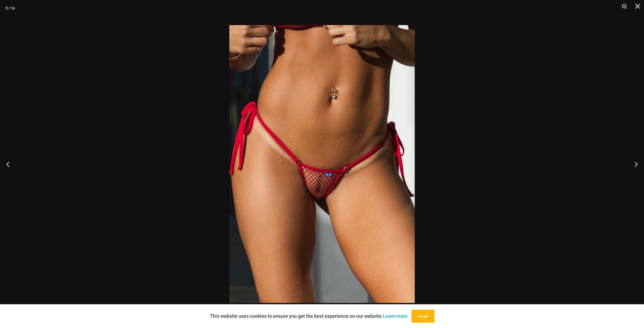
click at [96, 146] on div at bounding box center [322, 164] width 644 height 328
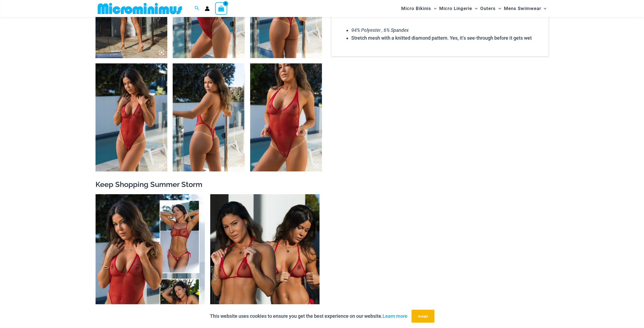
scroll to position [810, 0]
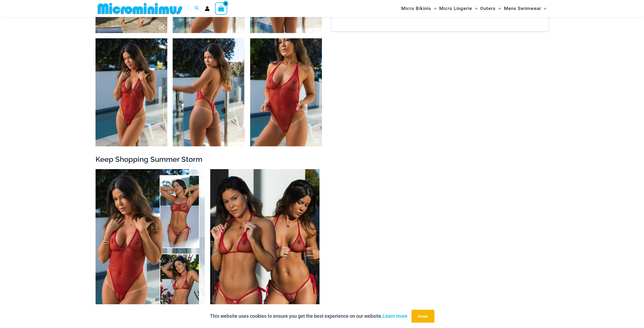
click at [289, 131] on img at bounding box center [286, 92] width 72 height 108
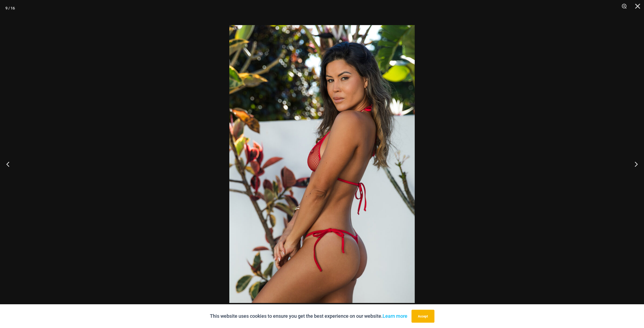
click at [198, 175] on div at bounding box center [322, 164] width 644 height 328
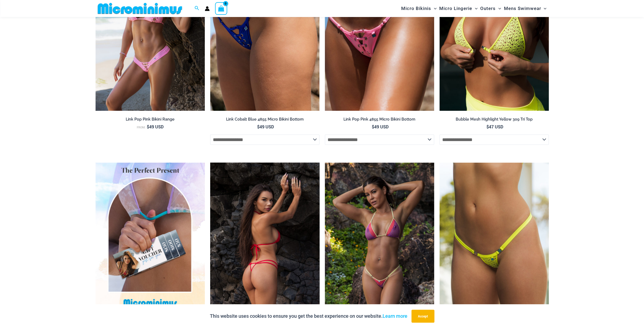
scroll to position [1538, 0]
